Goal: Task Accomplishment & Management: Complete application form

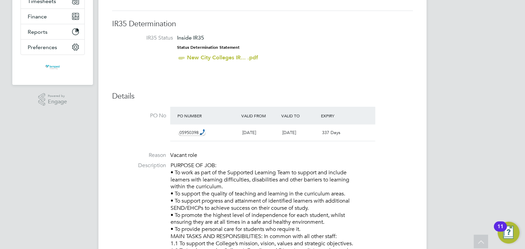
click at [263, 58] on li "IR35 Status Inside IR35 Status Determination Statement New City Colleges IR... …" at bounding box center [262, 49] width 287 height 30
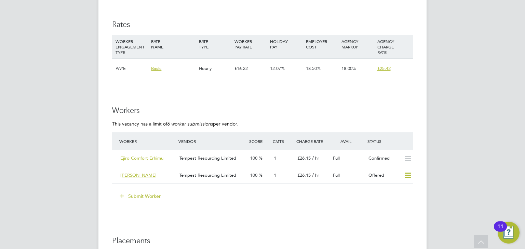
scroll to position [1247, 0]
click at [140, 194] on button "Submit Worker" at bounding box center [140, 195] width 51 height 11
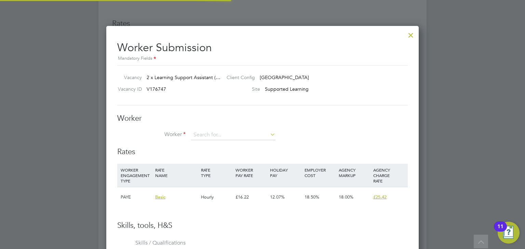
scroll to position [3, 3]
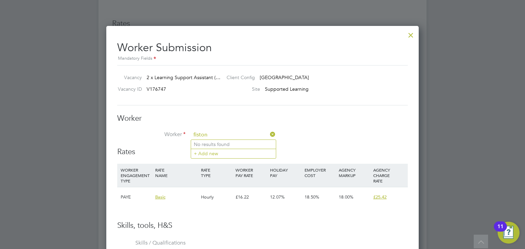
type input "fiston"
click at [268, 135] on icon at bounding box center [268, 135] width 0 height 10
click at [411, 37] on div at bounding box center [410, 33] width 12 height 12
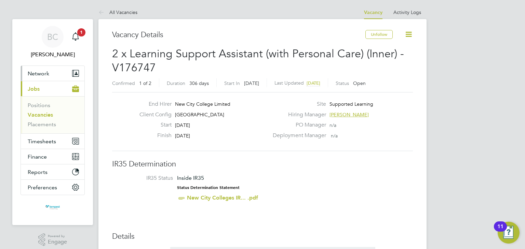
click at [51, 73] on button "Network" at bounding box center [53, 73] width 64 height 15
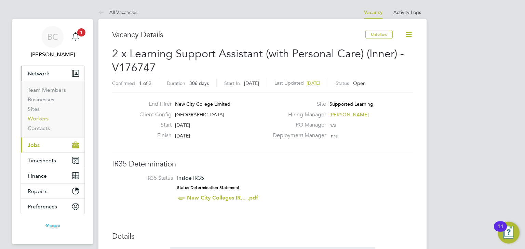
click at [43, 116] on link "Workers" at bounding box center [38, 118] width 21 height 6
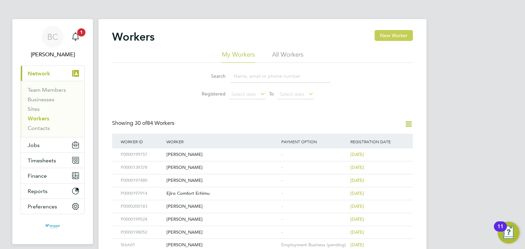
click at [390, 33] on button "New Worker" at bounding box center [393, 35] width 38 height 11
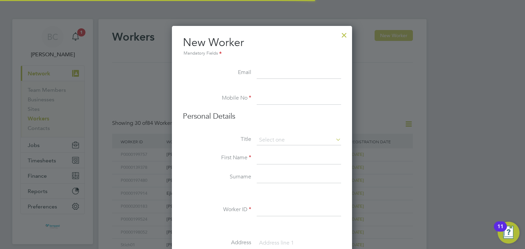
scroll to position [579, 181]
paste input "[EMAIL_ADDRESS][DOMAIN_NAME]"
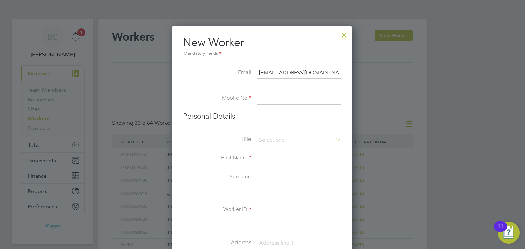
type input "[EMAIL_ADDRESS][DOMAIN_NAME]"
click at [266, 100] on input at bounding box center [298, 99] width 84 height 12
paste input "07473813055"
type input "07473813055"
click at [270, 136] on input at bounding box center [298, 140] width 84 height 10
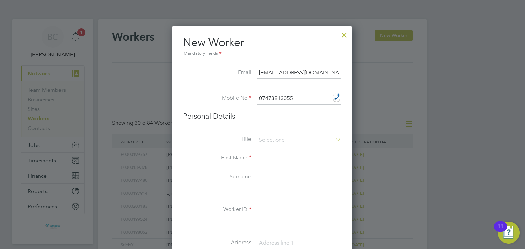
click at [271, 147] on li "Mr" at bounding box center [298, 149] width 85 height 9
type input "Mr"
click at [268, 157] on input at bounding box center [298, 158] width 84 height 12
type input "Fiston"
click at [275, 178] on input at bounding box center [298, 177] width 84 height 12
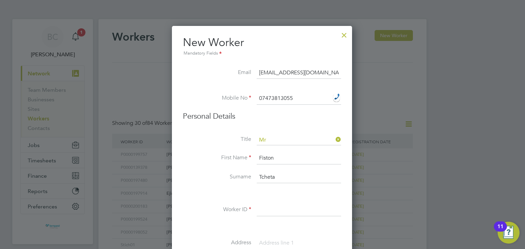
type input "Tcheta"
click at [283, 210] on input at bounding box center [298, 210] width 84 height 12
click at [455, 111] on div at bounding box center [262, 124] width 525 height 249
click at [266, 209] on input at bounding box center [298, 210] width 84 height 12
paste input "P0000196958"
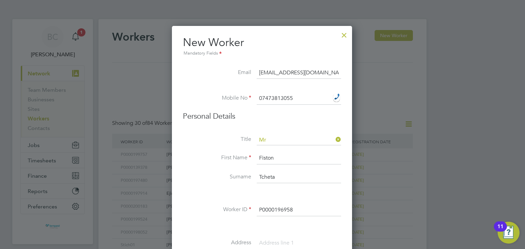
type input "P0000196958"
click at [308, 246] on input at bounding box center [298, 243] width 84 height 12
drag, startPoint x: 390, startPoint y: 197, endPoint x: 381, endPoint y: 167, distance: 31.4
click at [381, 167] on div at bounding box center [262, 124] width 525 height 249
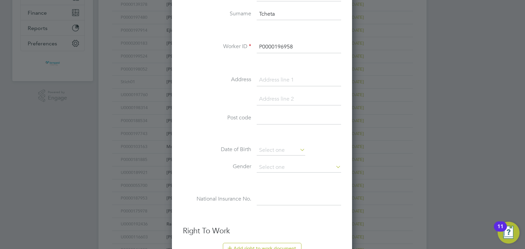
scroll to position [164, 0]
click at [274, 80] on input at bounding box center [298, 79] width 84 height 12
click at [274, 80] on input "F" at bounding box center [298, 79] width 84 height 12
click at [269, 78] on input "F" at bounding box center [298, 79] width 84 height 12
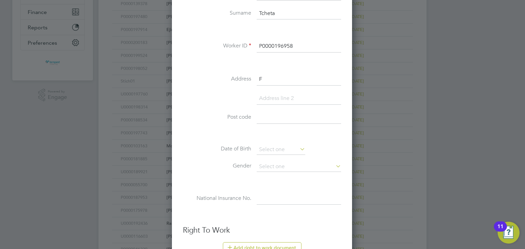
click at [269, 78] on input "F" at bounding box center [298, 79] width 84 height 12
type input "F"
click at [281, 148] on input at bounding box center [280, 150] width 48 height 10
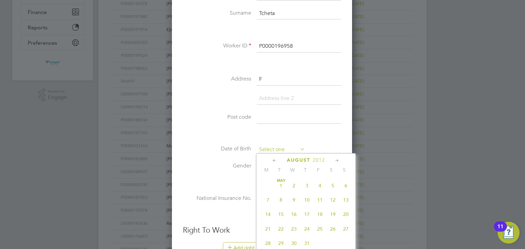
scroll to position [267, 0]
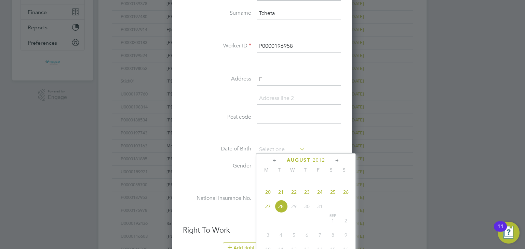
click at [336, 145] on li "Date of Birth" at bounding box center [262, 153] width 158 height 17
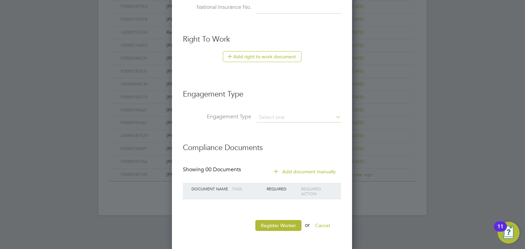
scroll to position [355, 0]
click at [300, 194] on div "Required Action" at bounding box center [316, 191] width 35 height 16
